Goal: Transaction & Acquisition: Purchase product/service

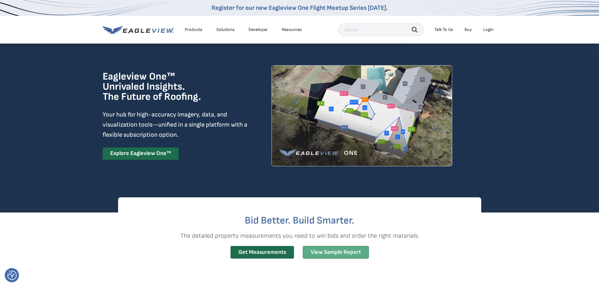
click at [322, 251] on link "View Sample Report" at bounding box center [336, 252] width 66 height 13
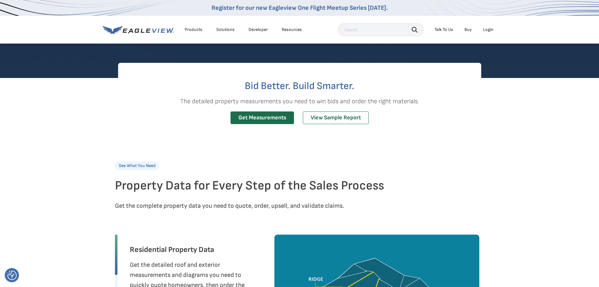
scroll to position [126, 0]
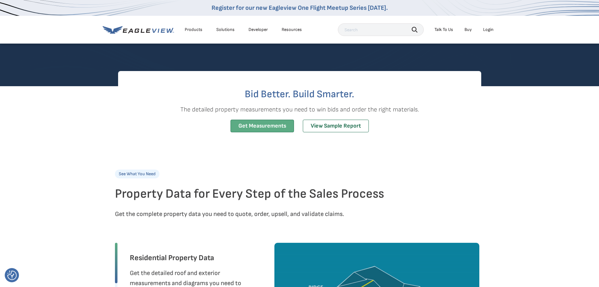
click at [277, 129] on link "Get Measurements" at bounding box center [261, 126] width 63 height 13
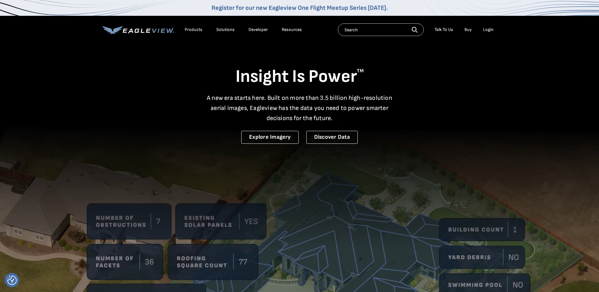
click at [486, 30] on div "Login" at bounding box center [488, 30] width 10 height 6
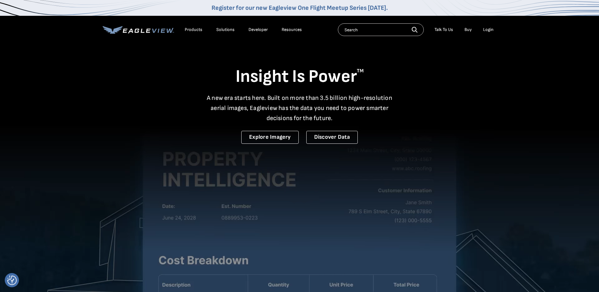
click at [490, 30] on div "Login" at bounding box center [488, 30] width 10 height 6
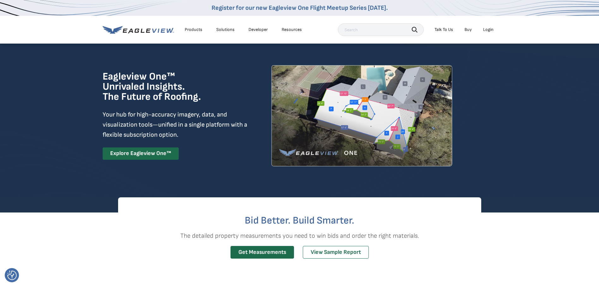
click at [488, 30] on div "Login" at bounding box center [488, 30] width 10 height 6
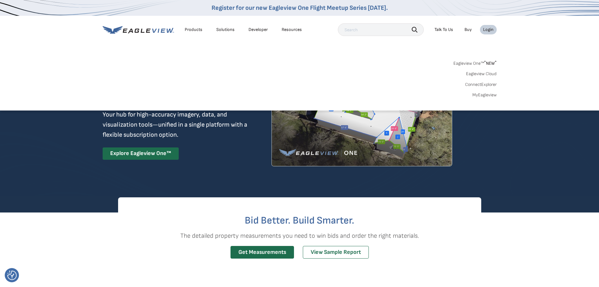
click at [487, 28] on div "Login" at bounding box center [488, 30] width 10 height 6
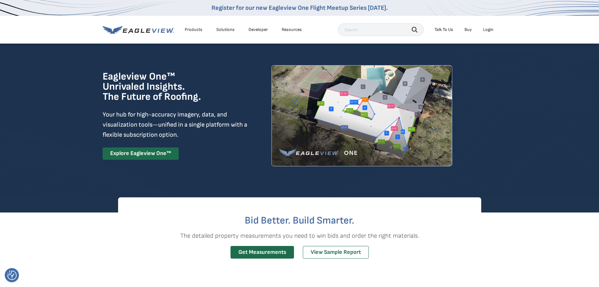
click at [487, 28] on div "Login" at bounding box center [488, 30] width 10 height 6
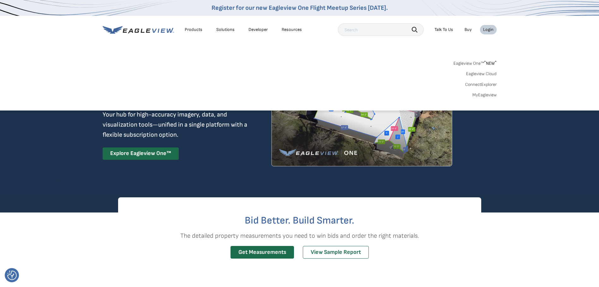
click at [468, 63] on link "Eagleview One™ * NEW *" at bounding box center [474, 62] width 43 height 7
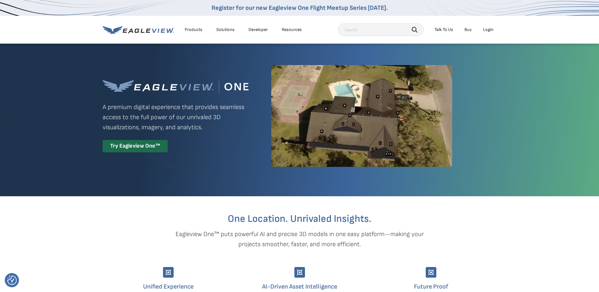
scroll to position [32, 0]
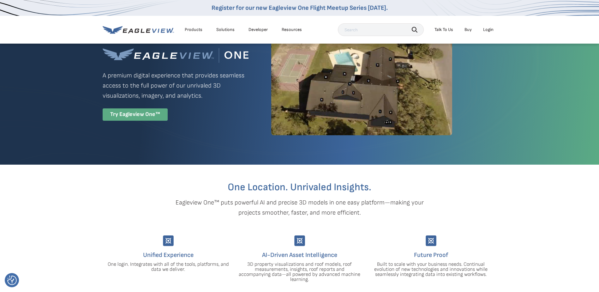
click at [143, 114] on div "Try Eagleview One™" at bounding box center [135, 114] width 65 height 12
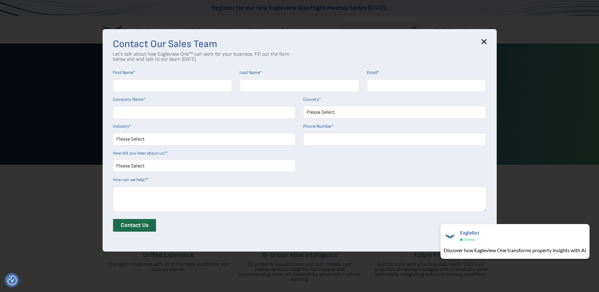
click at [486, 41] on icon at bounding box center [484, 42] width 4 height 4
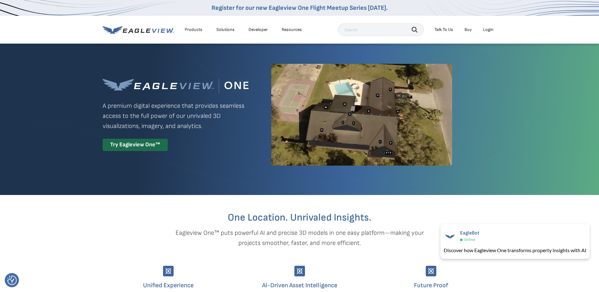
scroll to position [0, 0]
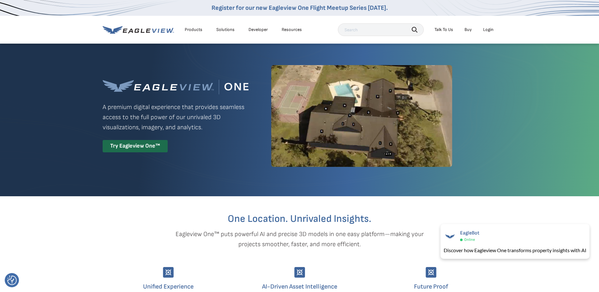
click at [190, 29] on div "Products" at bounding box center [194, 30] width 18 height 6
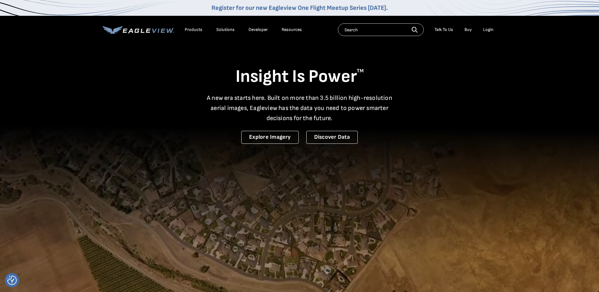
click at [489, 27] on li "Login" at bounding box center [488, 29] width 17 height 9
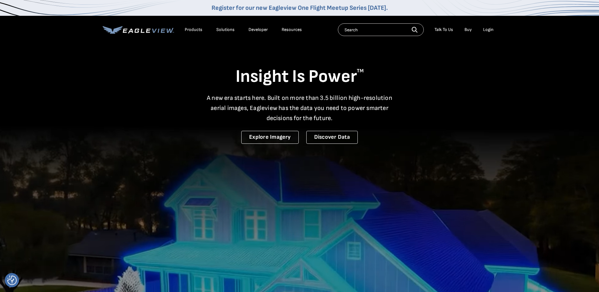
click at [489, 27] on div "Login" at bounding box center [488, 30] width 10 height 6
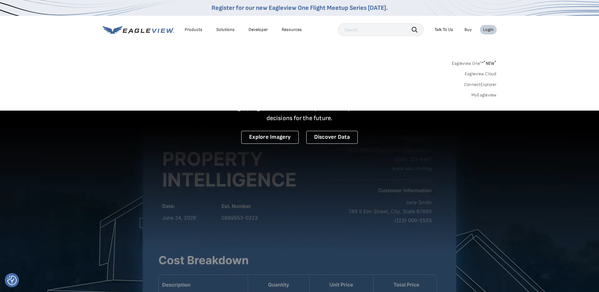
click at [487, 95] on link "MyEagleview" at bounding box center [483, 95] width 25 height 6
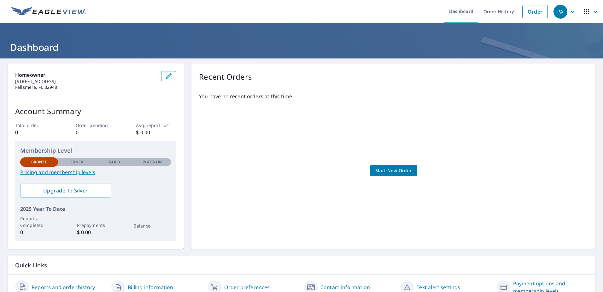
click at [397, 169] on span "Start New Order" at bounding box center [394, 171] width 37 height 8
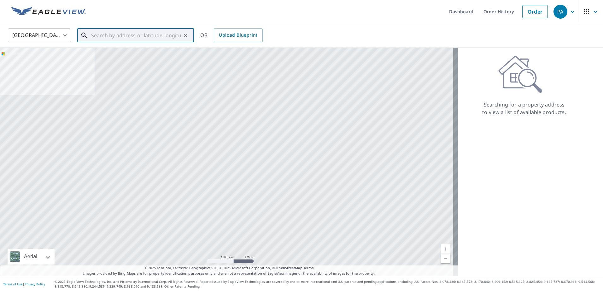
click at [112, 36] on input "text" at bounding box center [136, 36] width 90 height 18
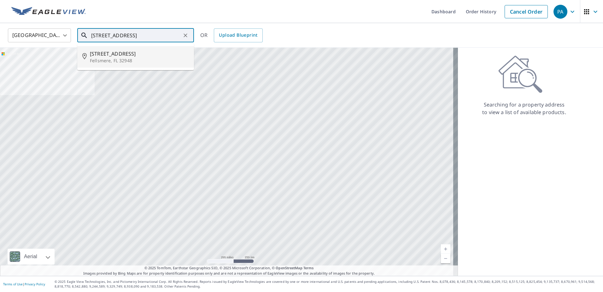
click at [117, 58] on p "Fellsmere, FL 32948" at bounding box center [139, 60] width 99 height 6
type input "[STREET_ADDRESS]"
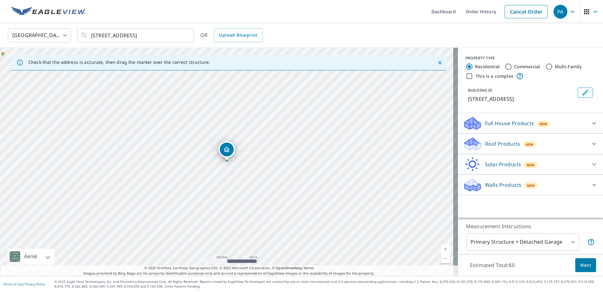
click at [584, 267] on span "Next" at bounding box center [586, 265] width 11 height 8
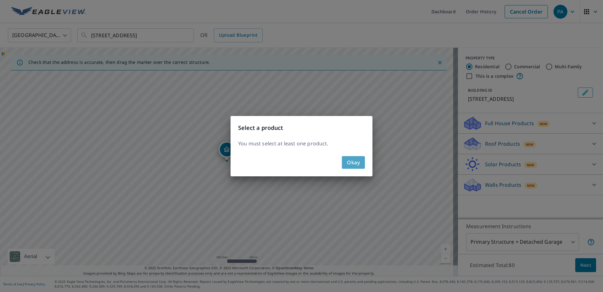
click at [357, 165] on span "Okay" at bounding box center [353, 162] width 13 height 9
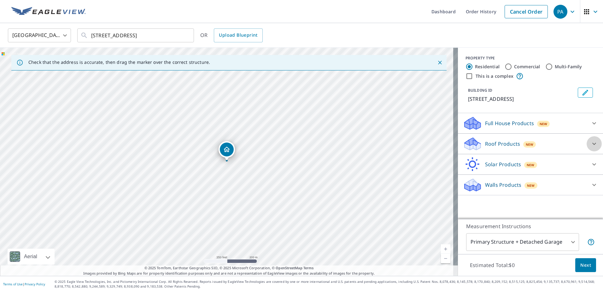
click at [591, 142] on icon at bounding box center [595, 144] width 8 height 8
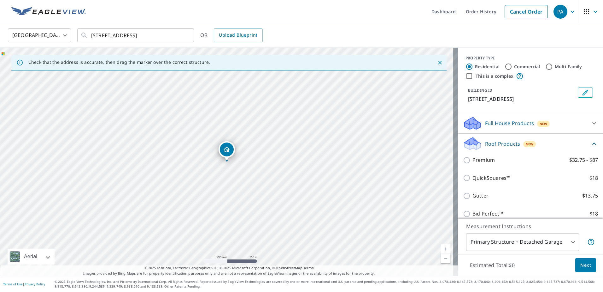
click at [591, 122] on icon at bounding box center [595, 123] width 8 height 8
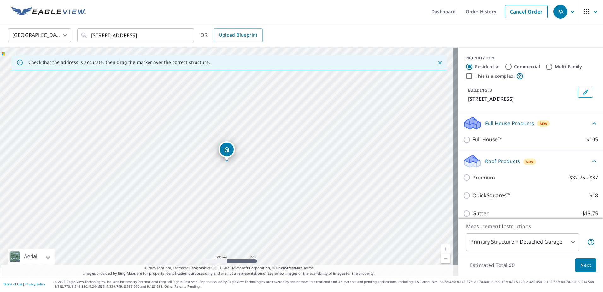
click at [591, 122] on icon at bounding box center [595, 123] width 8 height 8
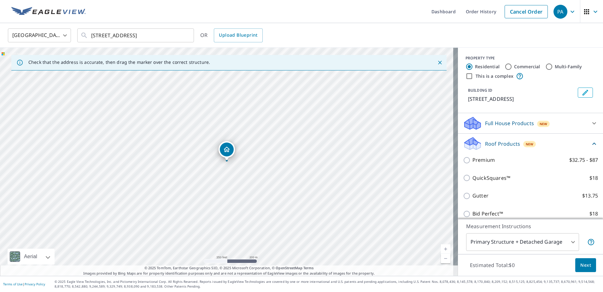
click at [591, 142] on icon at bounding box center [595, 144] width 8 height 8
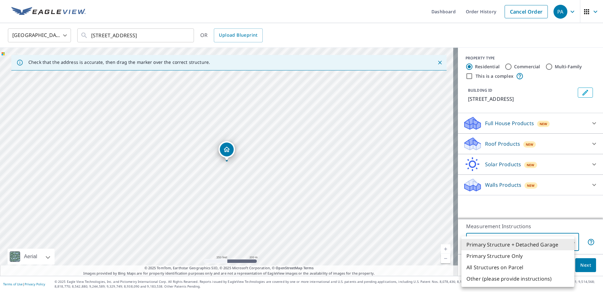
click at [568, 240] on body "PA PA Dashboard Order History Cancel Order PA [GEOGRAPHIC_DATA] [GEOGRAPHIC_DAT…" at bounding box center [301, 146] width 603 height 292
click at [568, 240] on li "Primary Structure + Detached Garage" at bounding box center [518, 244] width 113 height 11
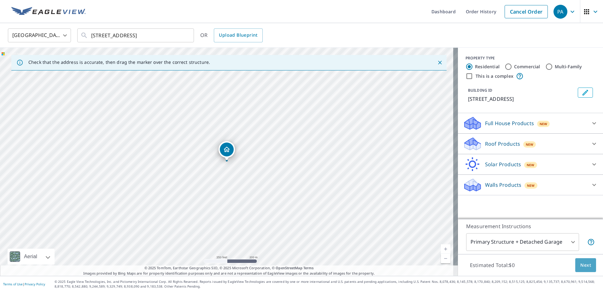
click at [585, 263] on span "Next" at bounding box center [586, 265] width 11 height 8
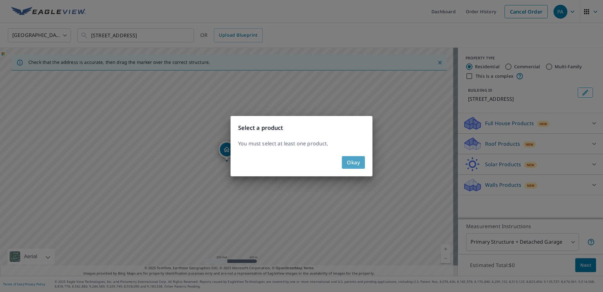
click at [358, 165] on span "Okay" at bounding box center [353, 162] width 13 height 9
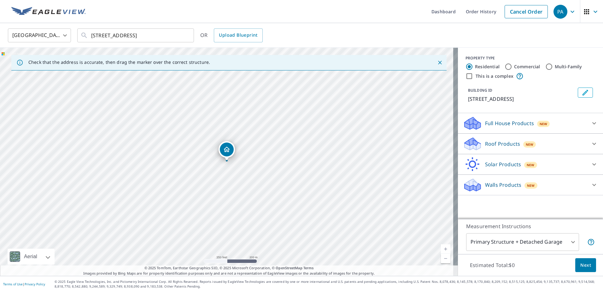
click at [486, 146] on p "Roof Products" at bounding box center [502, 144] width 35 height 8
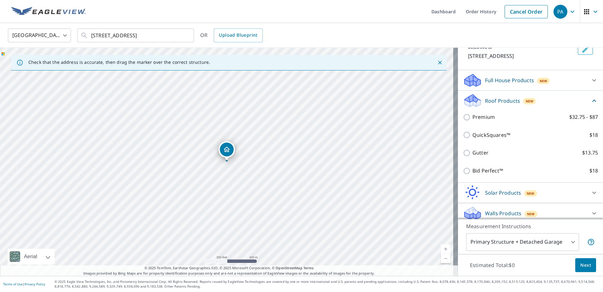
scroll to position [48, 0]
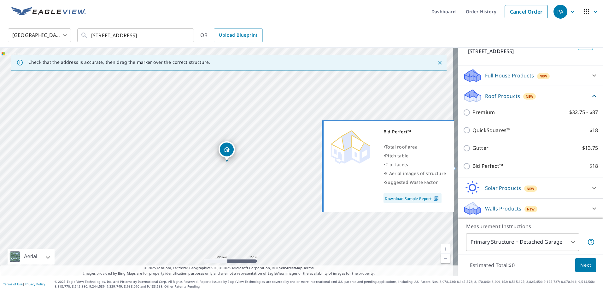
click at [411, 198] on link "Download Sample Report" at bounding box center [413, 198] width 58 height 10
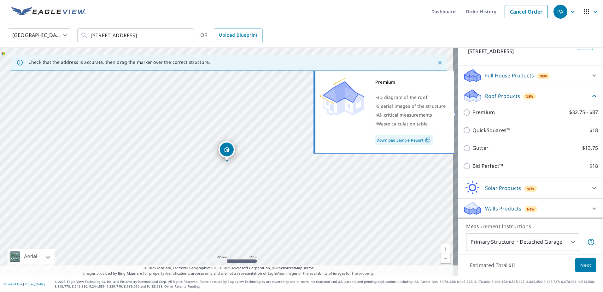
click at [393, 137] on link "Download Sample Report" at bounding box center [405, 139] width 58 height 10
click at [464, 112] on input "Premium $32.75 - $87" at bounding box center [467, 113] width 9 height 8
checkbox input "true"
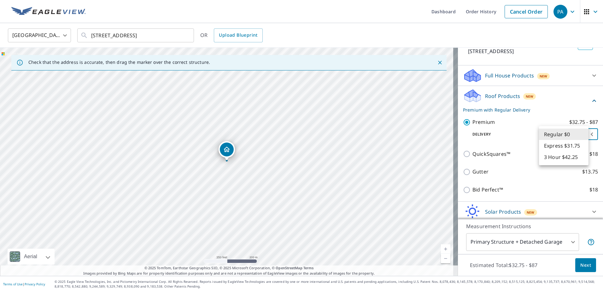
click at [584, 133] on body "PA PA Dashboard Order History Cancel Order PA [GEOGRAPHIC_DATA] [GEOGRAPHIC_DAT…" at bounding box center [301, 146] width 603 height 292
click at [554, 134] on li "Regular $0" at bounding box center [564, 133] width 50 height 11
click at [581, 264] on span "Next" at bounding box center [586, 265] width 11 height 8
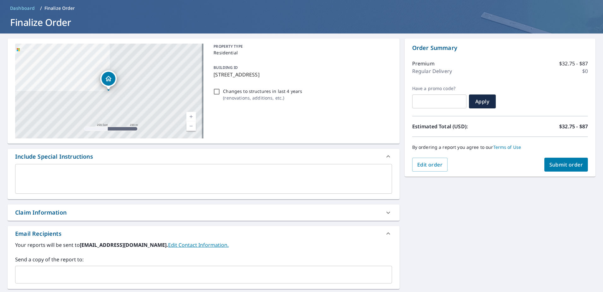
scroll to position [126, 0]
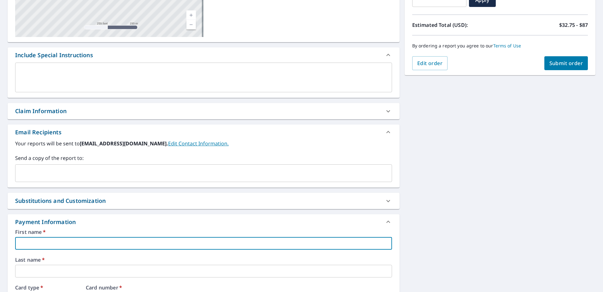
click at [40, 243] on input "text" at bounding box center [203, 243] width 377 height 13
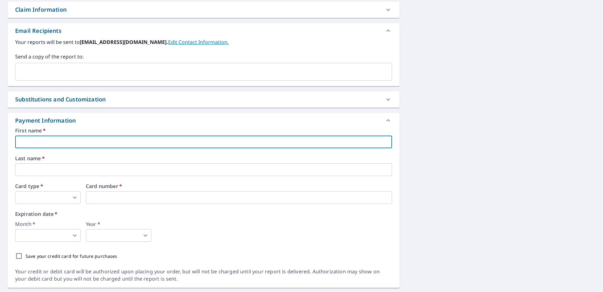
scroll to position [245, 0]
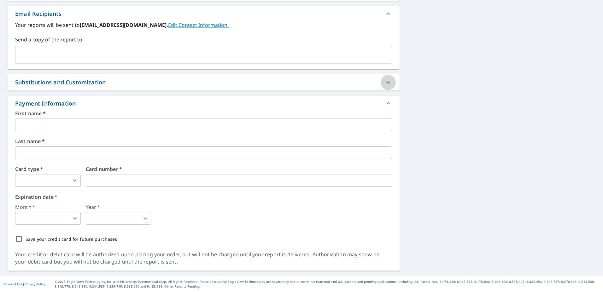
click at [388, 83] on icon at bounding box center [389, 83] width 8 height 8
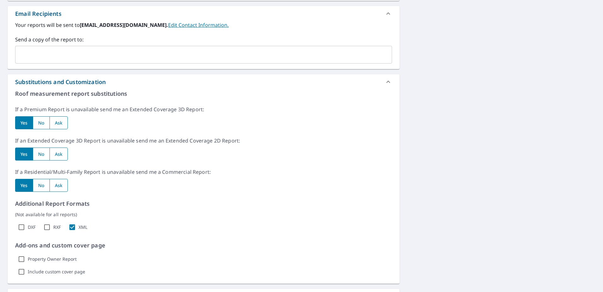
scroll to position [276, 0]
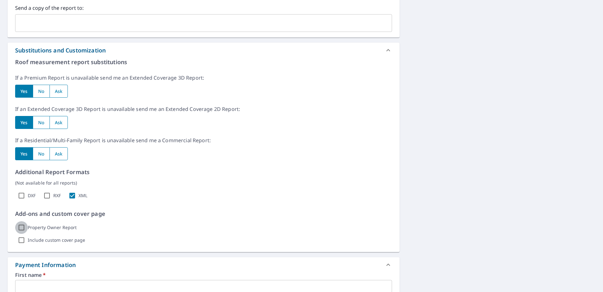
click at [18, 227] on input "Property Owner Report" at bounding box center [21, 227] width 13 height 13
checkbox input "true"
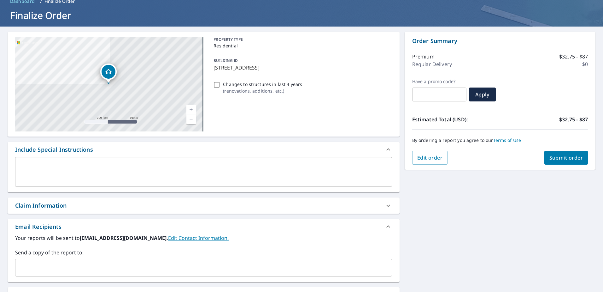
scroll to position [24, 0]
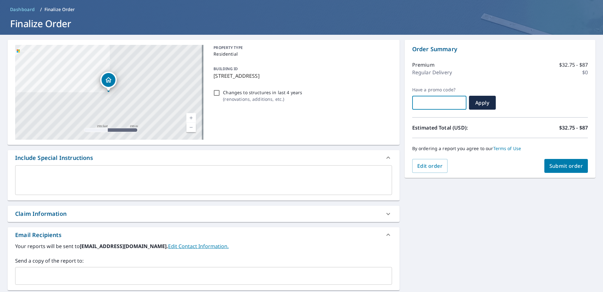
click at [445, 104] on input "text" at bounding box center [439, 103] width 54 height 18
paste input "WRE‑FSH4N‑6SBR9"
type input "WRE‑FSH4N‑6SBR9"
click at [478, 100] on span "Apply" at bounding box center [482, 102] width 17 height 7
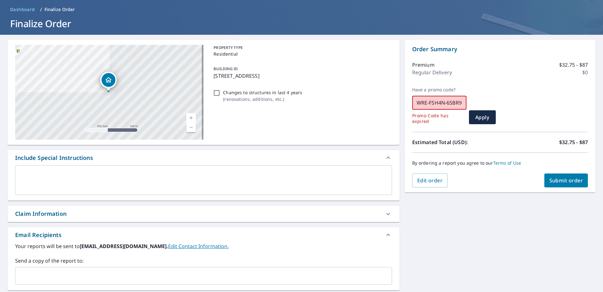
drag, startPoint x: 443, startPoint y: 100, endPoint x: 412, endPoint y: 103, distance: 31.1
click at [412, 103] on input "WRE‑FSH4N‑6SBR9" at bounding box center [439, 103] width 54 height 18
paste input "eagleview1000"
type input "eagleview1000"
click at [476, 114] on span "Apply" at bounding box center [482, 117] width 17 height 7
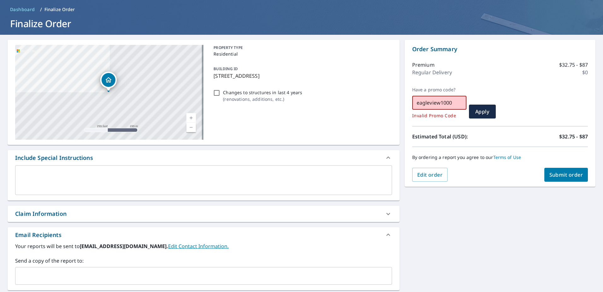
drag, startPoint x: 456, startPoint y: 102, endPoint x: 356, endPoint y: 109, distance: 99.6
click at [479, 113] on span "Apply" at bounding box center [482, 111] width 17 height 7
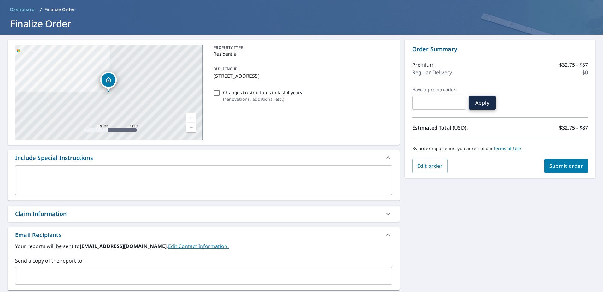
click at [564, 127] on p "$32.75 - $87" at bounding box center [574, 128] width 29 height 8
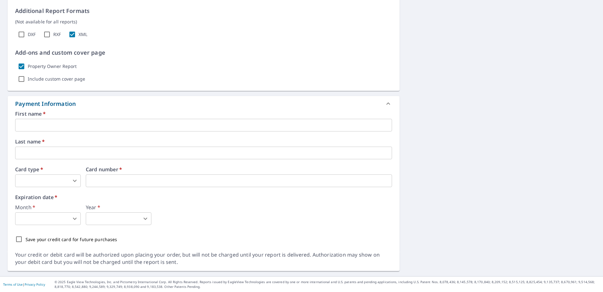
scroll to position [437, 0]
click at [68, 117] on div "First name   * ​" at bounding box center [203, 121] width 377 height 20
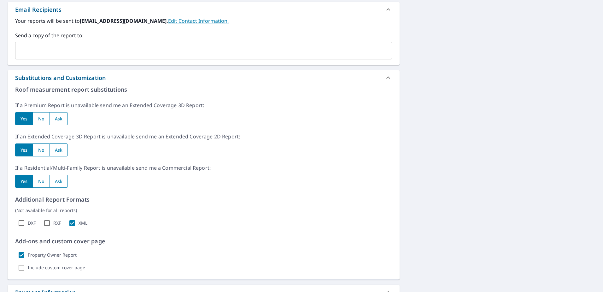
scroll to position [248, 0]
